Goal: Check status: Check status

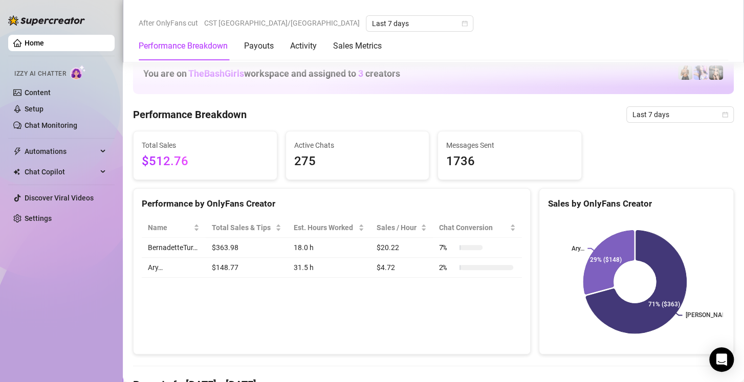
scroll to position [552, 0]
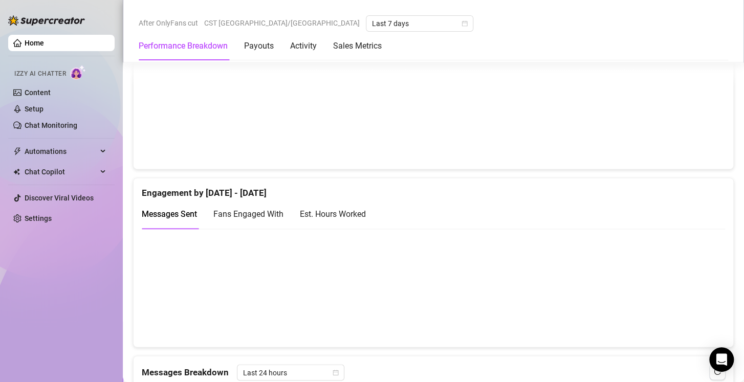
scroll to position [605, 0]
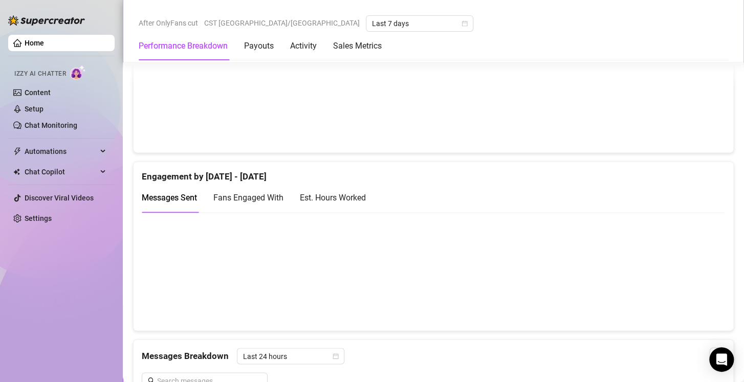
click at [350, 191] on div "Est. Hours Worked" at bounding box center [333, 197] width 66 height 13
